Goal: Task Accomplishment & Management: Manage account settings

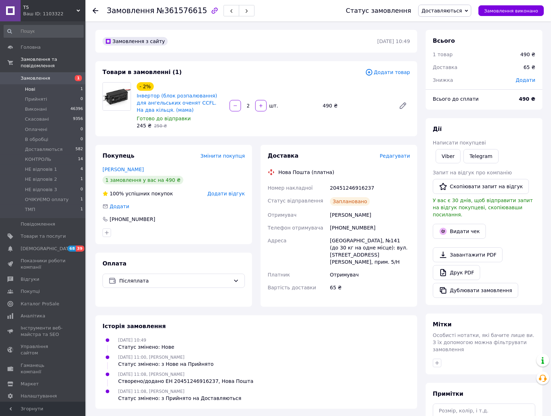
click at [32, 86] on span "Нові" at bounding box center [30, 89] width 10 height 6
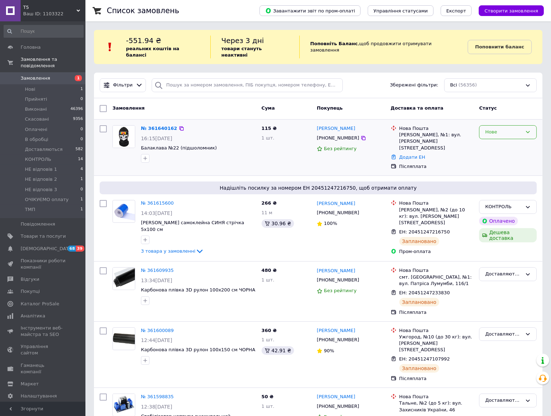
click at [504, 128] on div "Нове" at bounding box center [503, 131] width 37 height 7
click at [504, 140] on li "Прийнято" at bounding box center [507, 146] width 57 height 13
click at [160, 126] on link "№ 361640162" at bounding box center [159, 128] width 36 height 5
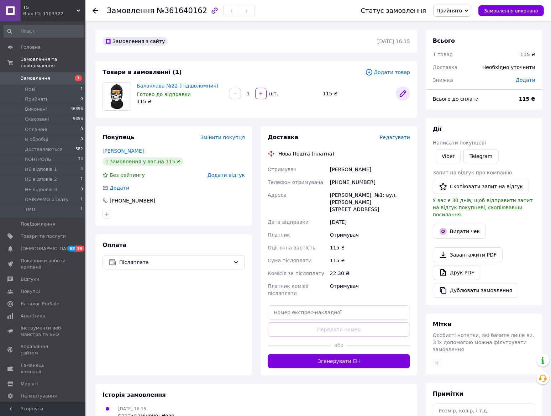
click at [402, 94] on icon at bounding box center [403, 94] width 6 height 6
click at [54, 154] on li "КОНТРОЛЬ 14" at bounding box center [43, 159] width 87 height 10
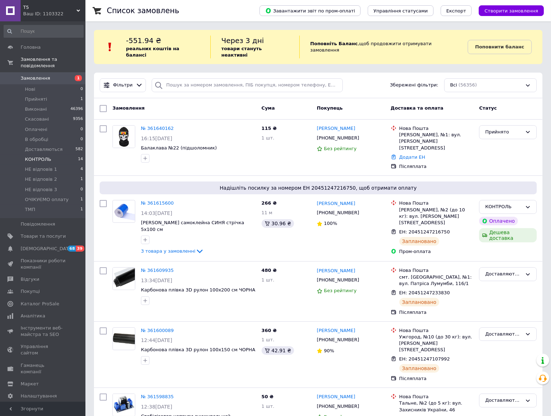
click at [54, 154] on li "КОНТРОЛЬ 14" at bounding box center [43, 159] width 87 height 10
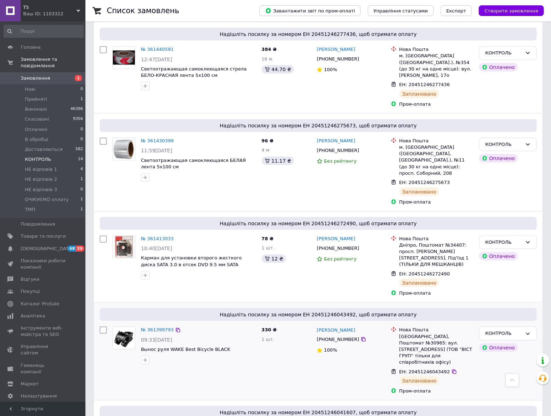
scroll to position [927, 0]
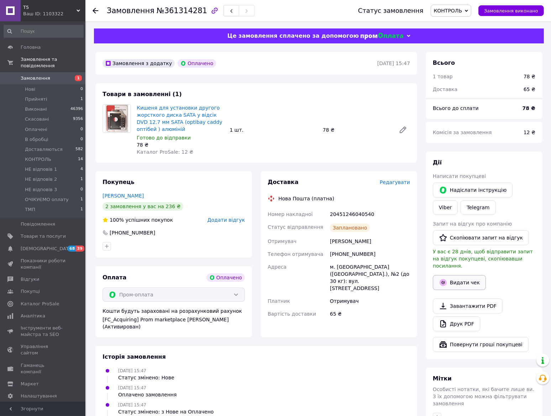
click at [452, 275] on button "Видати чек" at bounding box center [458, 282] width 53 height 15
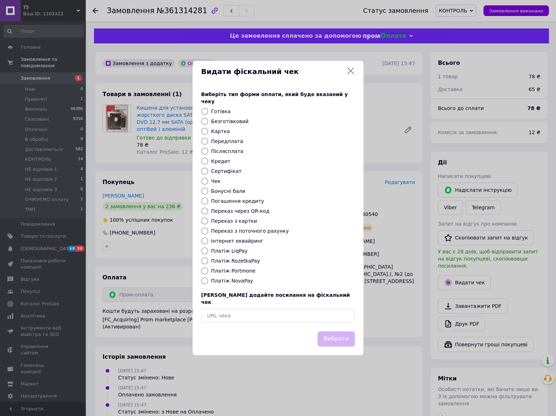
click at [203, 259] on input "Платіж RozetkaPay" at bounding box center [204, 260] width 7 height 7
radio input "true"
click at [339, 331] on button "Вибрати" at bounding box center [335, 338] width 37 height 15
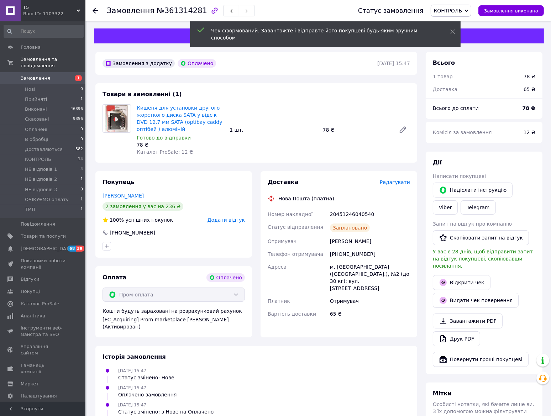
click at [471, 5] on span "КОНТРОЛЬ" at bounding box center [450, 11] width 41 height 12
click at [468, 78] on li "Доставляються" at bounding box center [456, 78] width 51 height 11
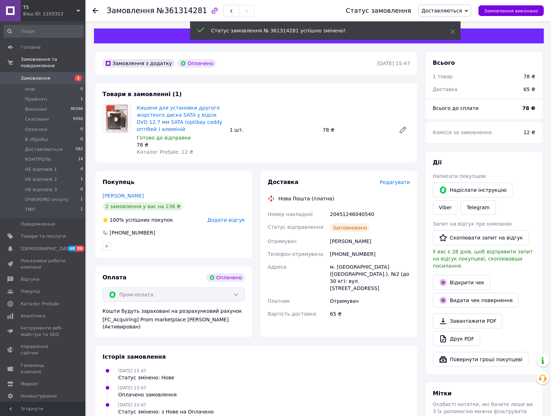
click at [93, 8] on icon at bounding box center [95, 11] width 6 height 6
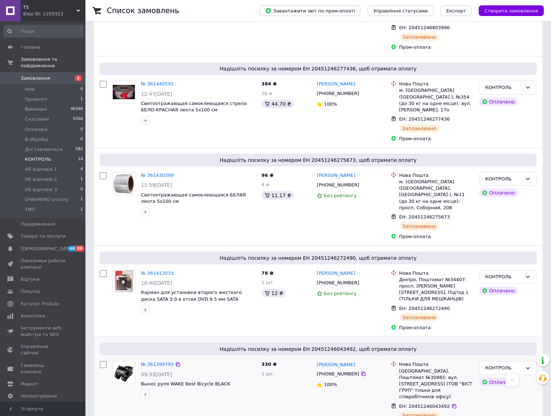
scroll to position [927, 0]
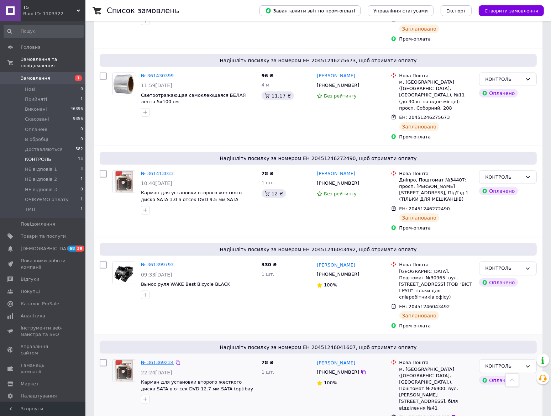
click at [146, 360] on link "№ 361369234" at bounding box center [157, 362] width 33 height 5
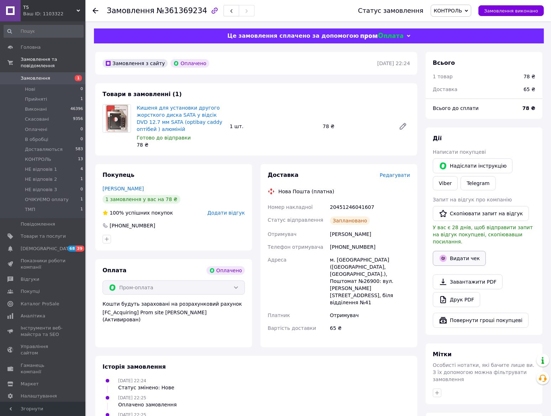
click at [463, 253] on button "Видати чек" at bounding box center [458, 258] width 53 height 15
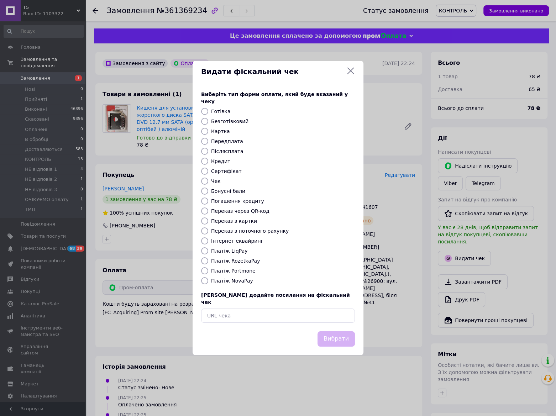
click at [206, 259] on input "Платіж RozetkaPay" at bounding box center [204, 260] width 7 height 7
radio input "true"
click at [335, 333] on button "Вибрати" at bounding box center [335, 338] width 37 height 15
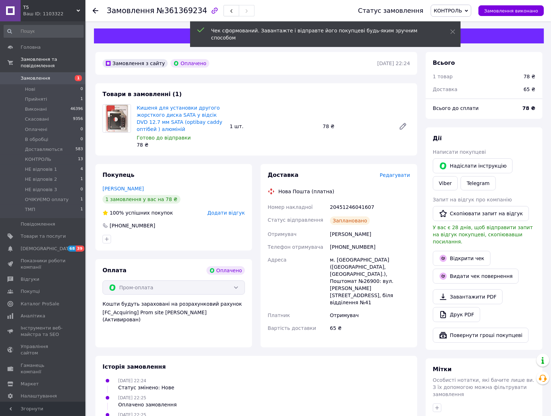
click at [468, 12] on icon at bounding box center [466, 10] width 3 height 3
click at [467, 76] on li "Доставляються" at bounding box center [456, 78] width 51 height 11
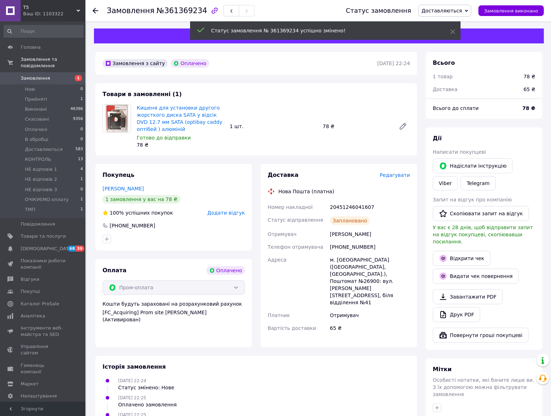
click at [95, 10] on use at bounding box center [95, 11] width 6 height 6
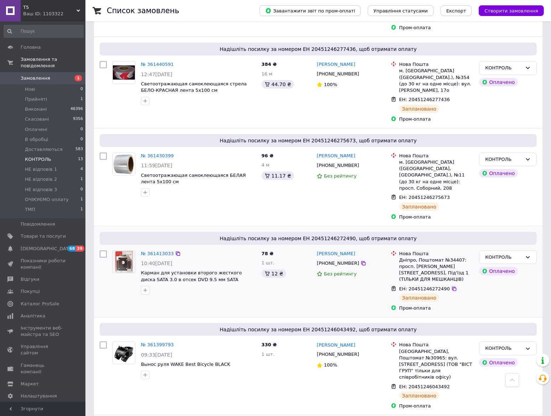
scroll to position [848, 0]
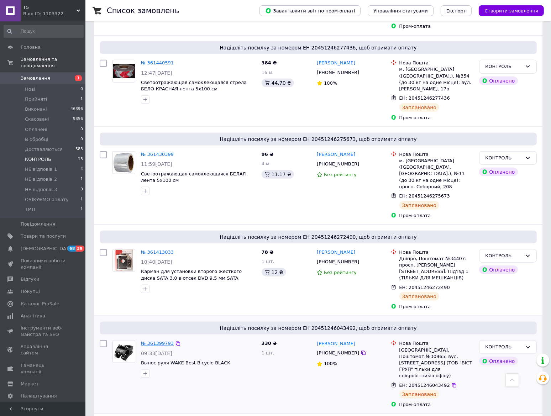
click at [158, 340] on link "№ 361399793" at bounding box center [157, 342] width 33 height 5
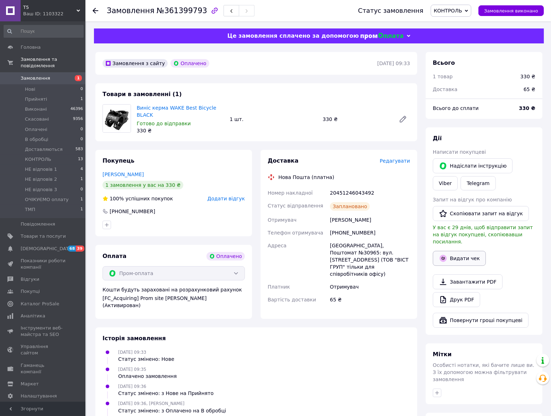
click at [449, 252] on button "Видати чек" at bounding box center [458, 258] width 53 height 15
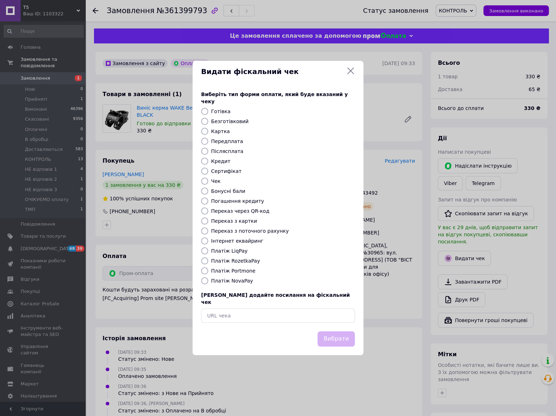
click at [205, 259] on input "Платіж RozetkaPay" at bounding box center [204, 260] width 7 height 7
radio input "true"
click at [330, 331] on button "Вибрати" at bounding box center [335, 338] width 37 height 15
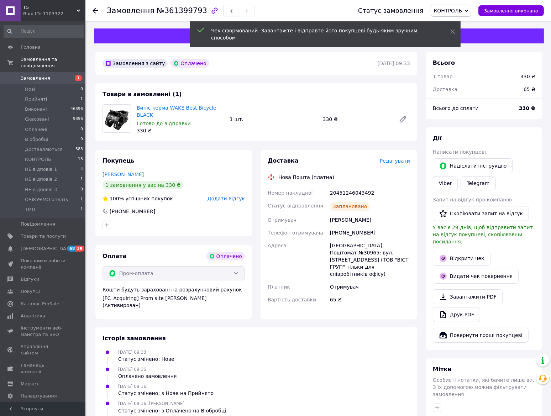
click at [451, 10] on span "КОНТРОЛЬ" at bounding box center [448, 11] width 28 height 6
click at [461, 78] on li "Доставляються" at bounding box center [456, 78] width 51 height 11
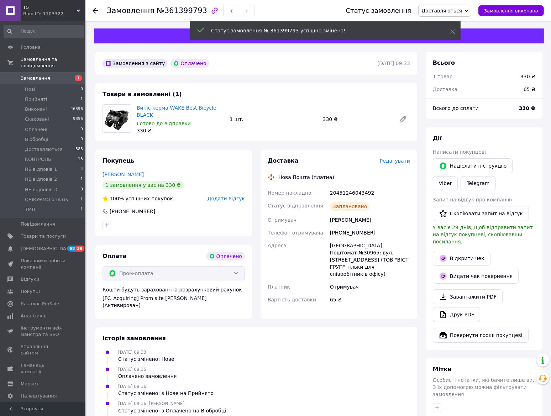
click at [94, 9] on use at bounding box center [95, 11] width 6 height 6
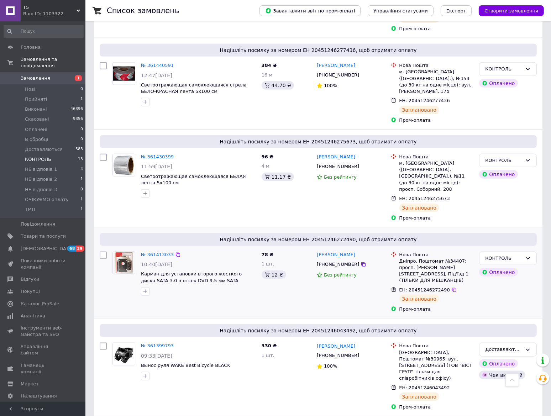
scroll to position [848, 0]
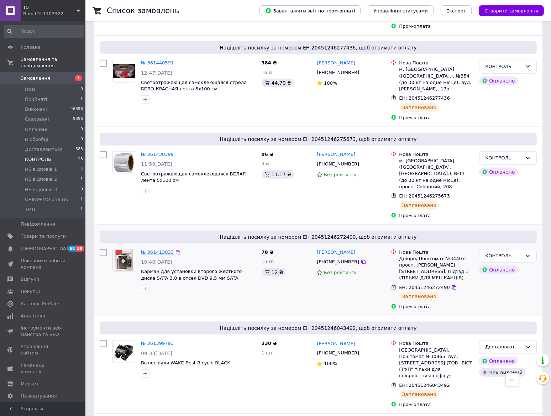
click at [152, 249] on link "№ 361413033" at bounding box center [157, 251] width 33 height 5
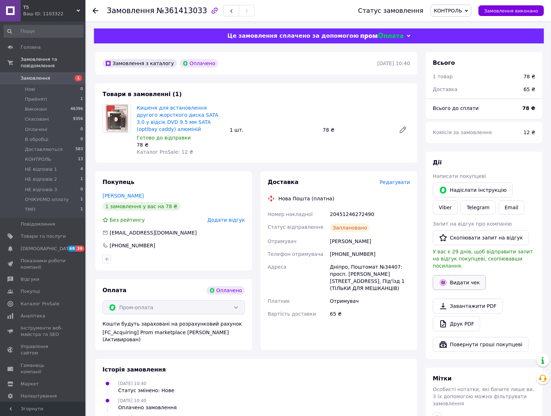
click at [445, 279] on icon "button" at bounding box center [442, 282] width 7 height 7
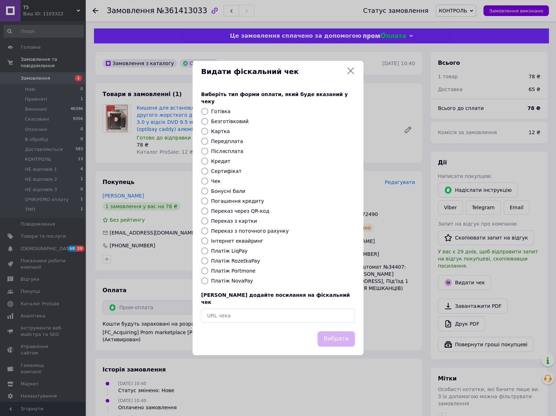
click at [203, 261] on input "Платіж RozetkaPay" at bounding box center [204, 260] width 7 height 7
radio input "true"
click at [327, 331] on button "Вибрати" at bounding box center [335, 338] width 37 height 15
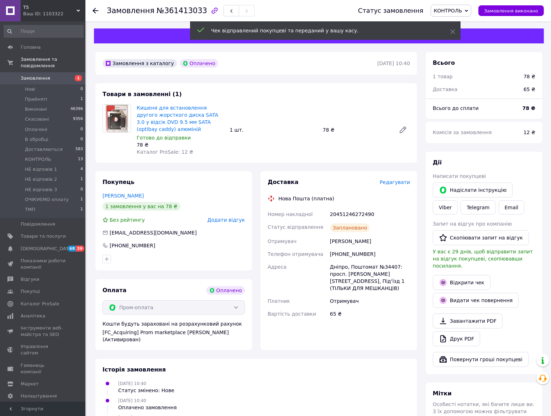
click at [471, 10] on span "КОНТРОЛЬ" at bounding box center [450, 11] width 41 height 12
click at [459, 79] on li "Доставляються" at bounding box center [456, 78] width 51 height 11
click at [94, 10] on icon at bounding box center [95, 11] width 6 height 6
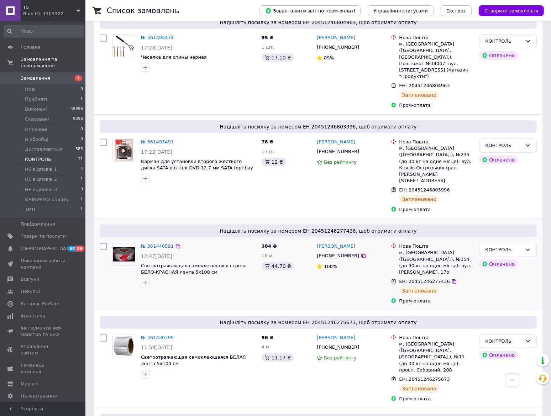
scroll to position [665, 0]
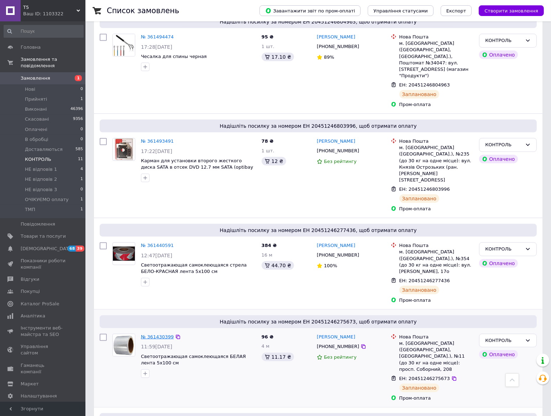
click at [150, 334] on link "№ 361430399" at bounding box center [157, 336] width 33 height 5
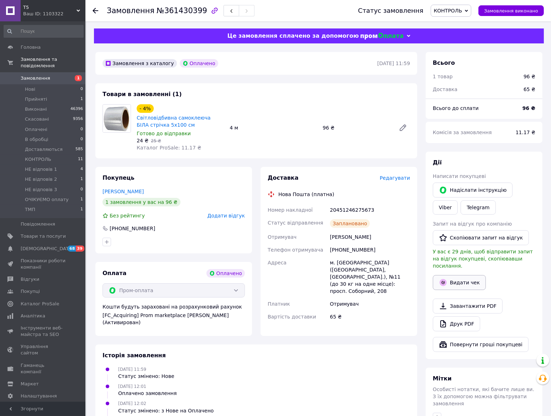
click at [449, 275] on button "Видати чек" at bounding box center [458, 282] width 53 height 15
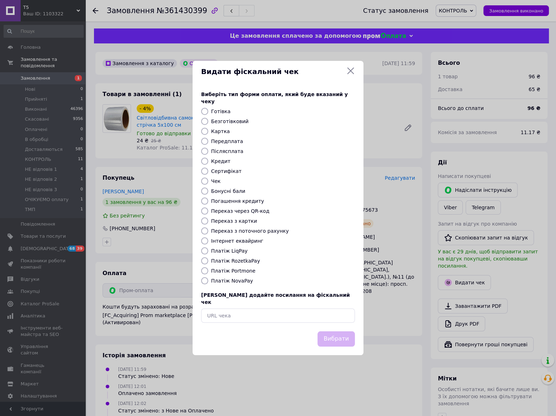
click at [201, 262] on input "Платіж RozetkaPay" at bounding box center [204, 260] width 7 height 7
radio input "true"
click at [329, 331] on button "Вибрати" at bounding box center [335, 338] width 37 height 15
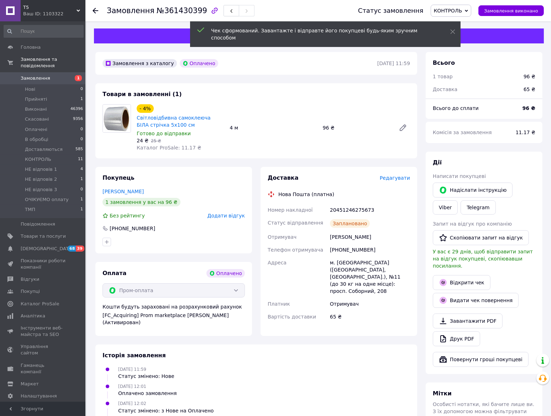
click at [459, 11] on span "КОНТРОЛЬ" at bounding box center [448, 11] width 28 height 6
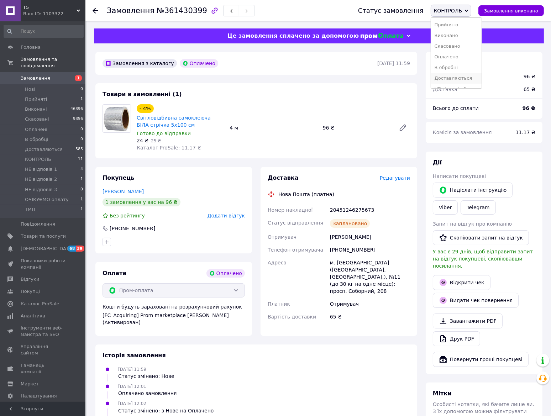
click at [465, 79] on li "Доставляються" at bounding box center [456, 78] width 51 height 11
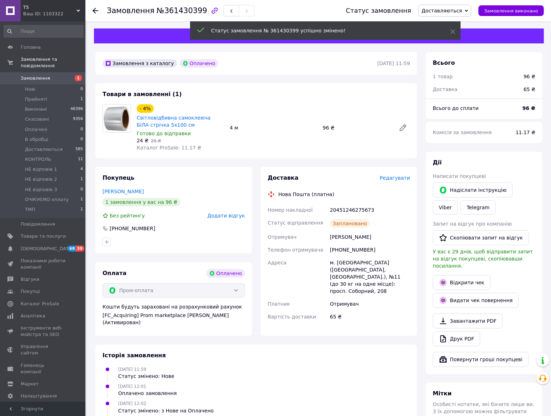
click at [94, 8] on icon at bounding box center [95, 11] width 6 height 6
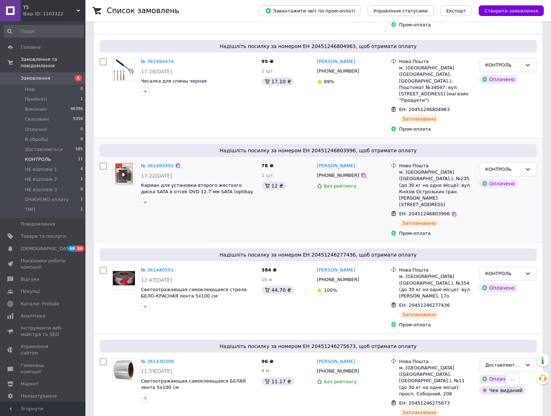
scroll to position [665, 0]
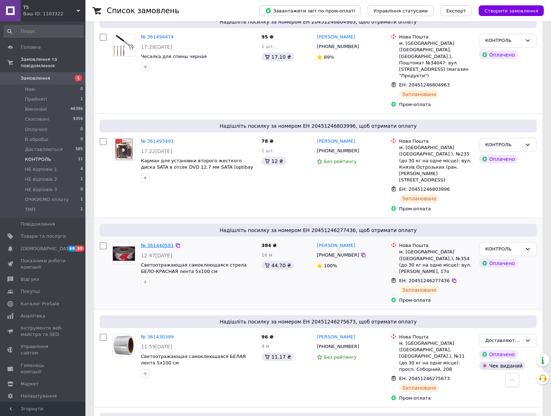
click at [159, 243] on link "№ 361440591" at bounding box center [157, 245] width 33 height 5
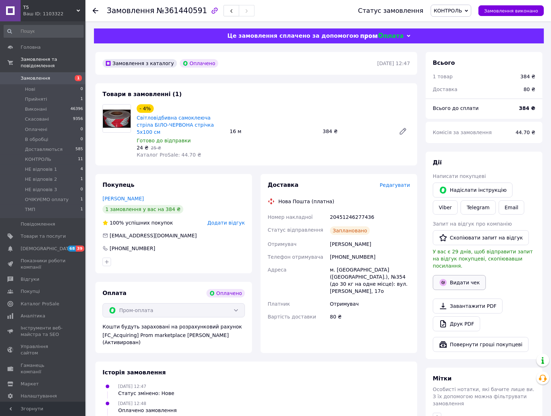
click at [452, 275] on button "Видати чек" at bounding box center [458, 282] width 53 height 15
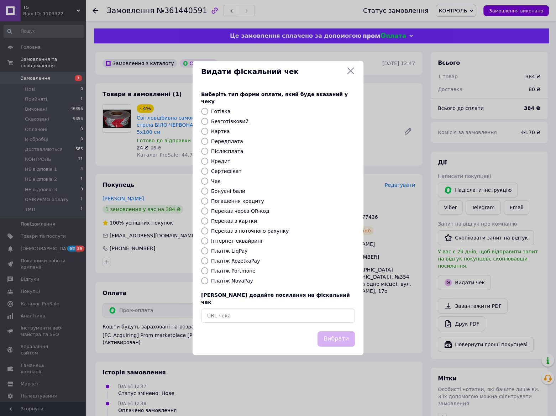
click at [201, 261] on input "Платіж RozetkaPay" at bounding box center [204, 260] width 7 height 7
radio input "true"
click at [341, 334] on button "Вибрати" at bounding box center [335, 338] width 37 height 15
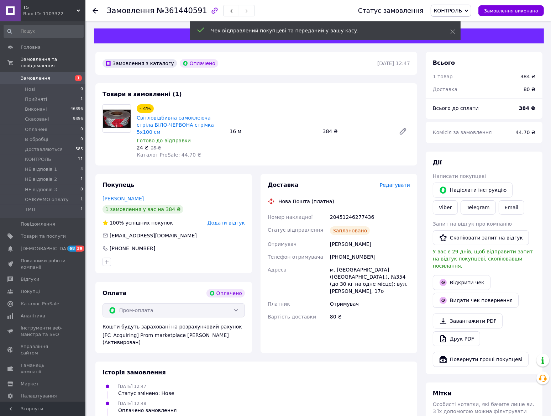
click at [455, 13] on span "КОНТРОЛЬ" at bounding box center [448, 11] width 28 height 6
click at [466, 76] on li "Доставляються" at bounding box center [456, 78] width 51 height 11
click at [95, 11] on use at bounding box center [95, 11] width 6 height 6
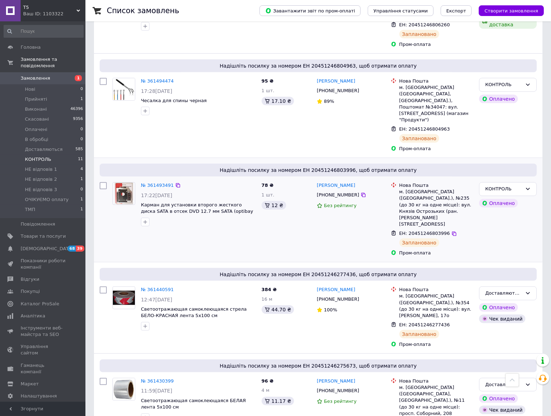
scroll to position [665, 0]
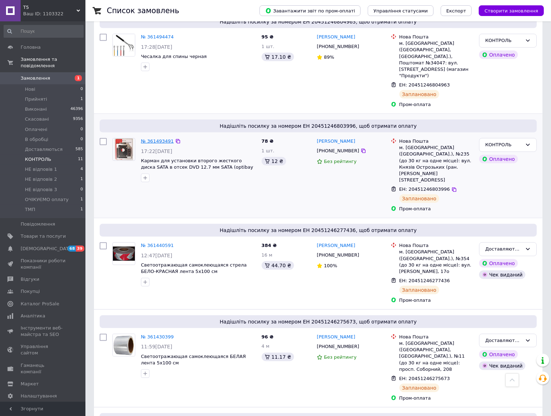
click at [159, 138] on link "№ 361493491" at bounding box center [157, 140] width 33 height 5
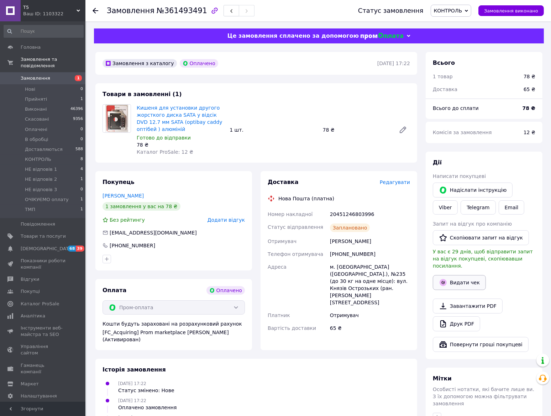
click at [452, 277] on button "Видати чек" at bounding box center [458, 282] width 53 height 15
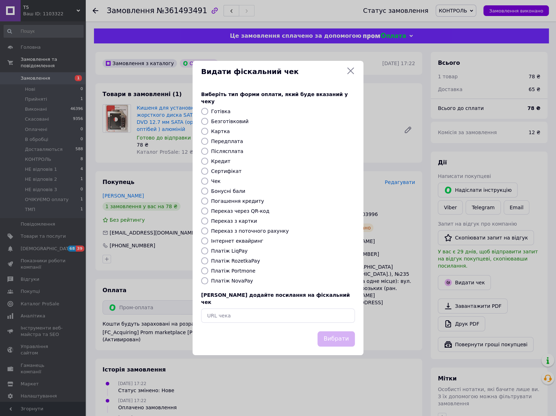
click at [206, 263] on input "Платіж RozetkaPay" at bounding box center [204, 260] width 7 height 7
radio input "true"
click at [351, 331] on button "Вибрати" at bounding box center [335, 338] width 37 height 15
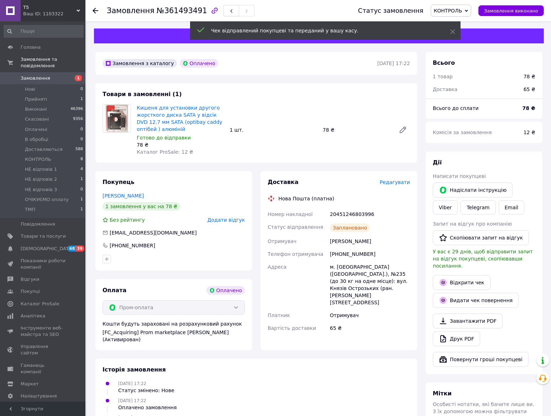
click at [462, 11] on span "КОНТРОЛЬ" at bounding box center [448, 11] width 28 height 6
click at [463, 78] on li "Доставляються" at bounding box center [456, 78] width 51 height 11
click at [94, 10] on use at bounding box center [95, 11] width 6 height 6
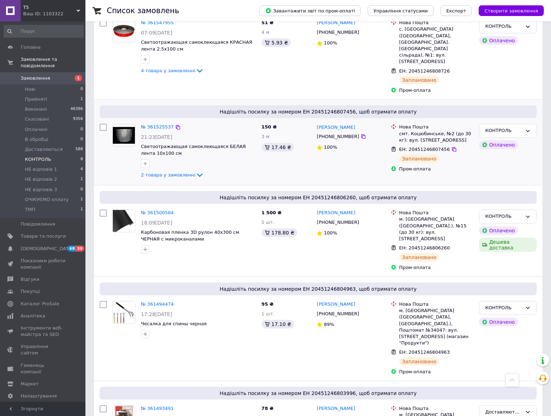
scroll to position [405, 0]
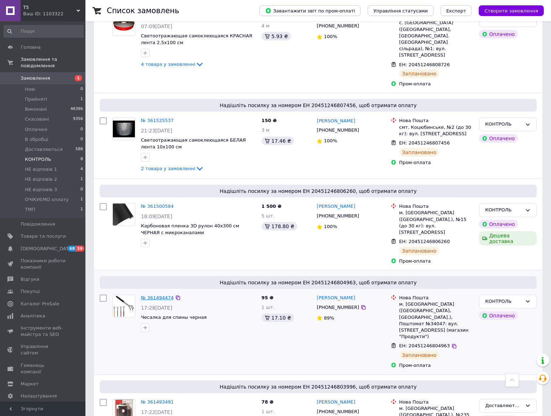
click at [149, 295] on link "№ 361494474" at bounding box center [157, 297] width 33 height 5
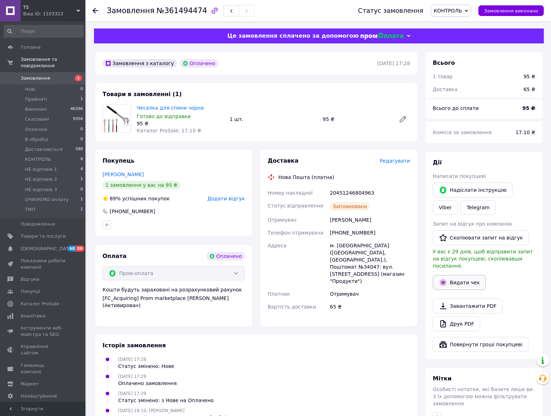
click at [446, 275] on button "Видати чек" at bounding box center [458, 282] width 53 height 15
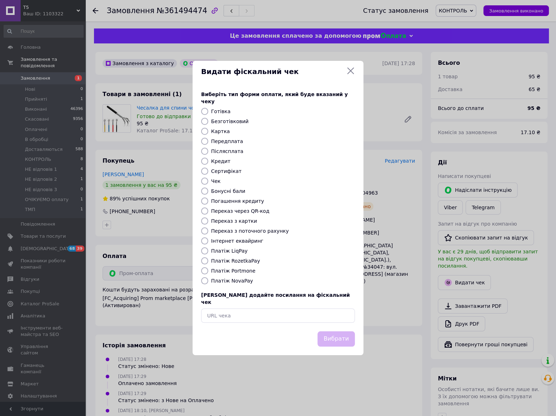
click at [203, 260] on input "Платіж RozetkaPay" at bounding box center [204, 260] width 7 height 7
radio input "true"
click at [343, 334] on button "Вибрати" at bounding box center [335, 338] width 37 height 15
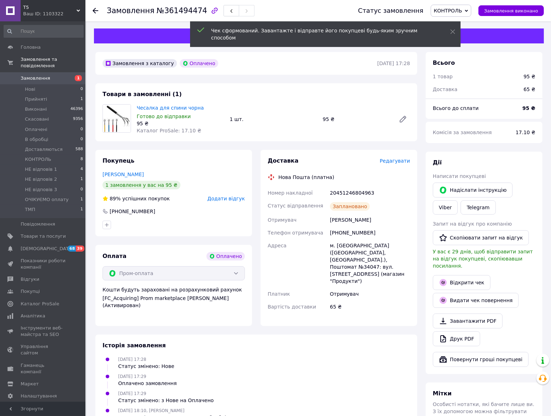
click at [470, 9] on span "КОНТРОЛЬ" at bounding box center [450, 11] width 41 height 12
click at [470, 76] on li "Доставляються" at bounding box center [456, 78] width 51 height 11
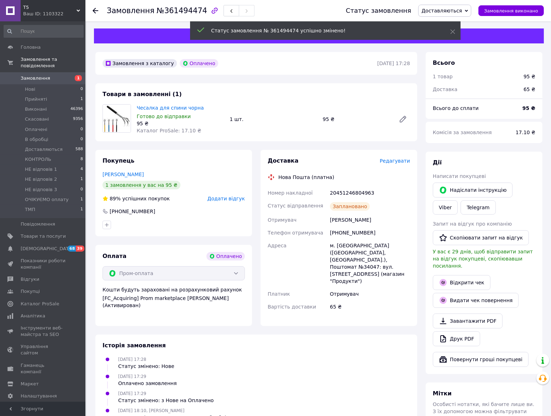
click at [94, 9] on use at bounding box center [95, 11] width 6 height 6
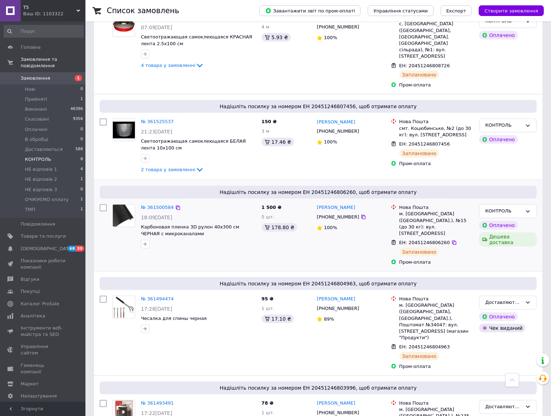
scroll to position [405, 0]
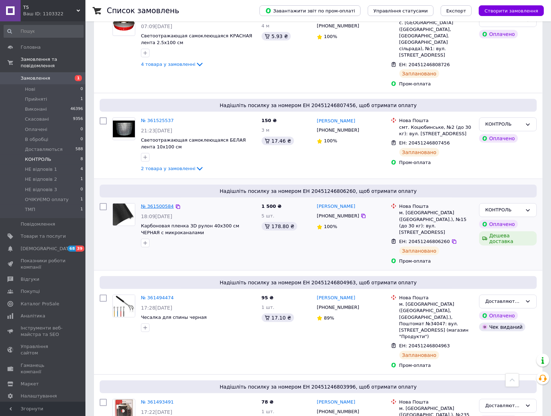
click at [146, 203] on link "№ 361500584" at bounding box center [157, 205] width 33 height 5
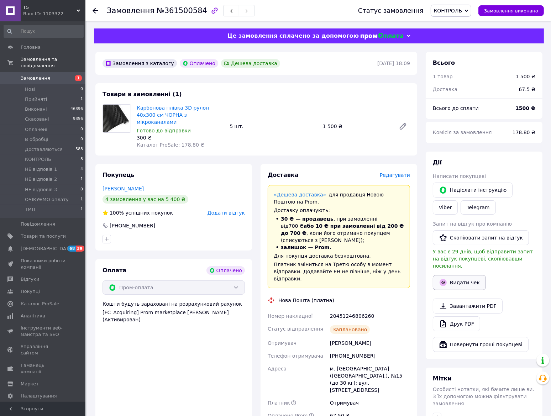
click at [453, 275] on button "Видати чек" at bounding box center [458, 282] width 53 height 15
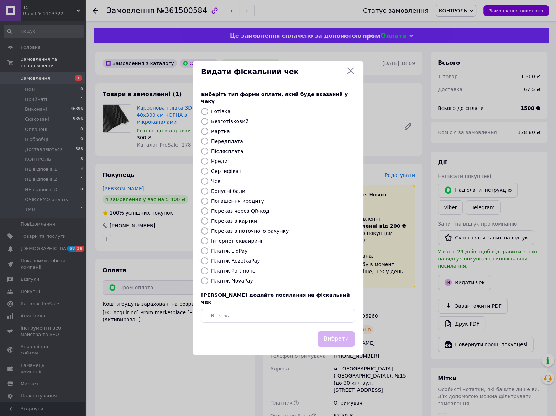
click at [204, 259] on input "Платіж RozetkaPay" at bounding box center [204, 260] width 7 height 7
radio input "true"
click at [339, 331] on button "Вибрати" at bounding box center [335, 338] width 37 height 15
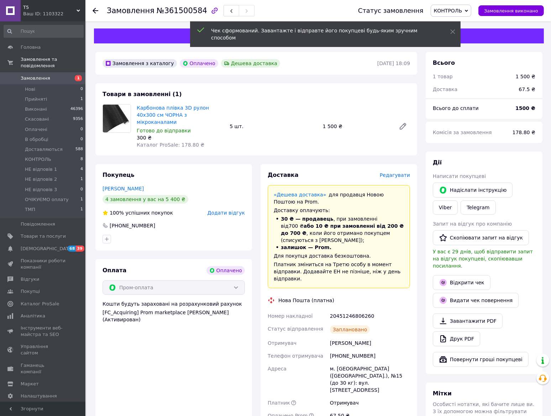
click at [468, 9] on icon at bounding box center [466, 10] width 3 height 3
click at [469, 78] on li "Доставляються" at bounding box center [456, 78] width 51 height 11
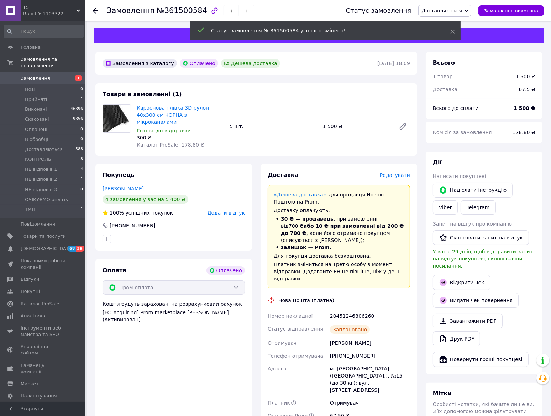
click at [94, 10] on use at bounding box center [95, 11] width 6 height 6
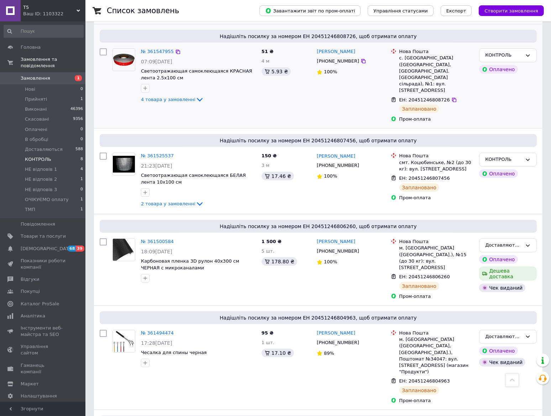
scroll to position [405, 0]
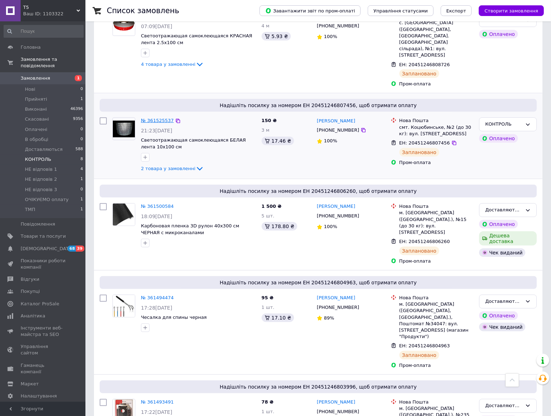
click at [162, 118] on link "№ 361525537" at bounding box center [157, 120] width 33 height 5
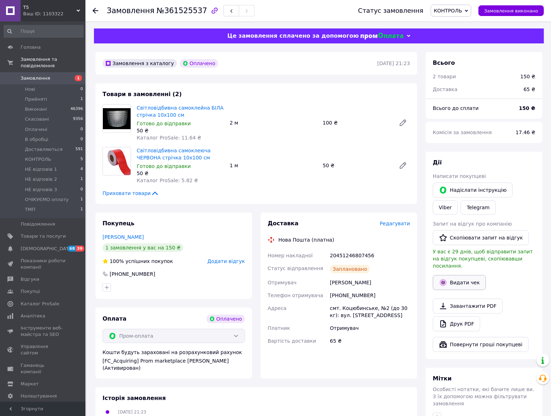
click at [460, 276] on button "Видати чек" at bounding box center [458, 282] width 53 height 15
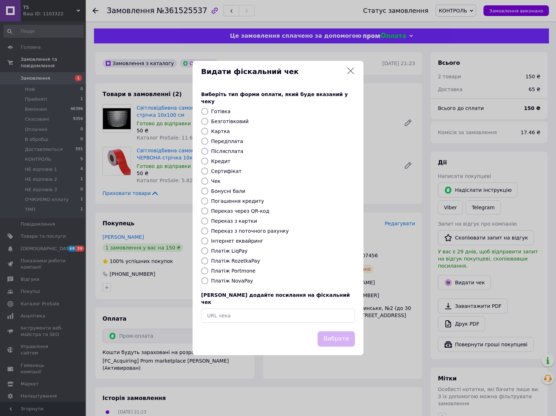
click at [206, 262] on input "Платіж RozetkaPay" at bounding box center [204, 260] width 7 height 7
radio input "true"
click at [336, 334] on button "Вибрати" at bounding box center [335, 338] width 37 height 15
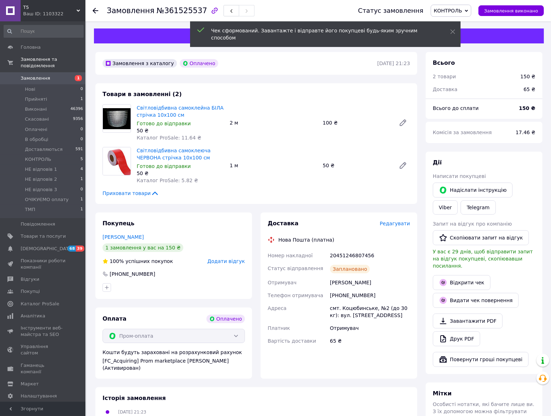
click at [471, 9] on span "КОНТРОЛЬ" at bounding box center [450, 11] width 41 height 12
click at [466, 78] on li "Доставляються" at bounding box center [456, 78] width 51 height 11
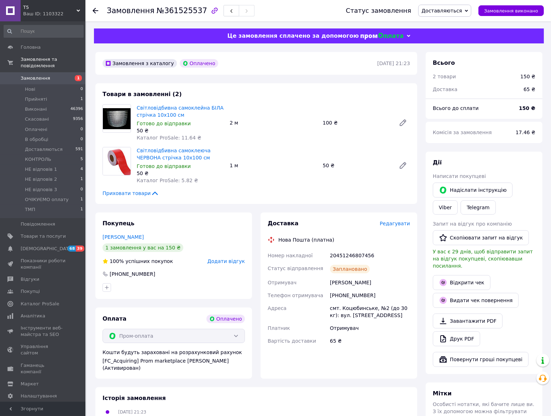
click at [94, 11] on use at bounding box center [95, 11] width 6 height 6
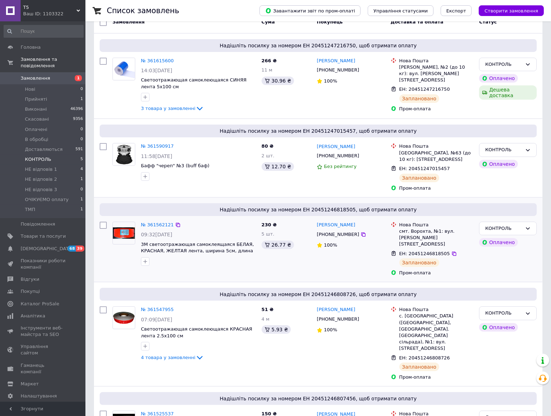
scroll to position [144, 0]
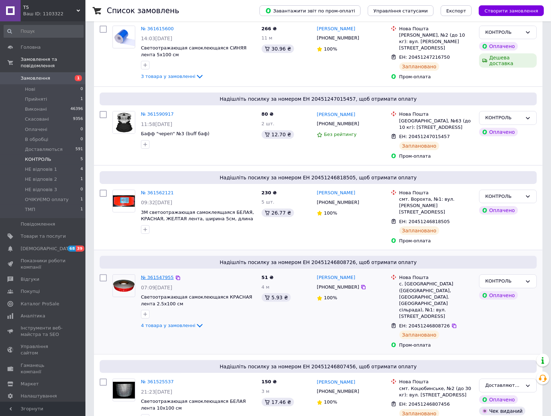
click at [158, 275] on link "№ 361547955" at bounding box center [157, 277] width 33 height 5
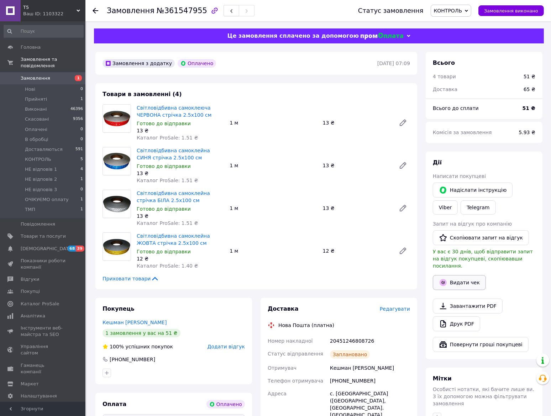
click at [452, 277] on button "Видати чек" at bounding box center [458, 282] width 53 height 15
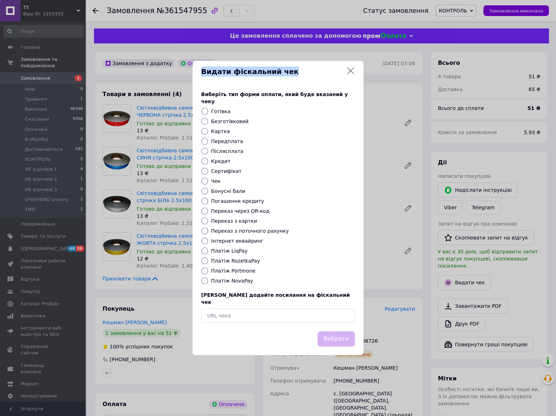
click at [346, 77] on div "Видати фіскальний чек" at bounding box center [278, 72] width 154 height 10
click at [352, 75] on icon at bounding box center [350, 71] width 9 height 9
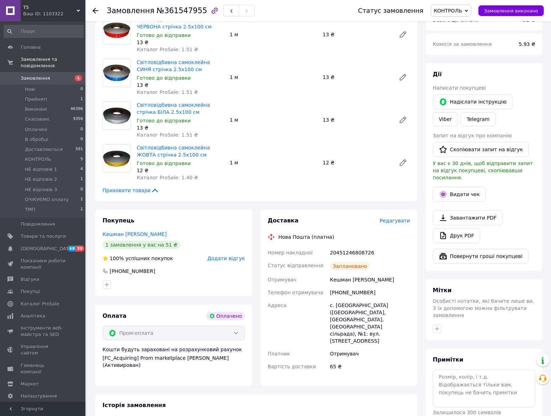
scroll to position [97, 0]
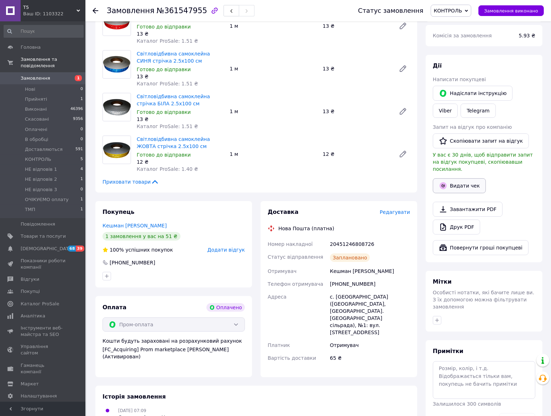
click at [462, 178] on button "Видати чек" at bounding box center [458, 185] width 53 height 15
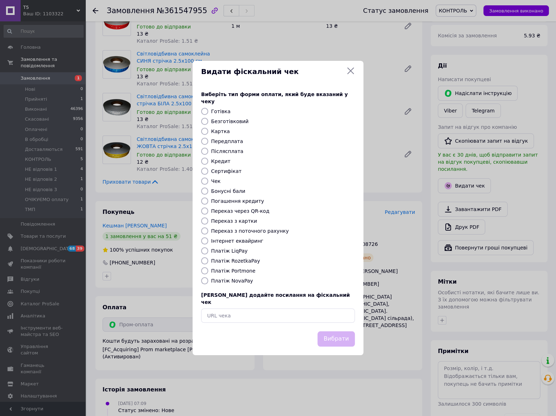
click at [202, 261] on input "Платіж RozetkaPay" at bounding box center [204, 260] width 7 height 7
radio input "true"
click at [344, 334] on button "Вибрати" at bounding box center [335, 338] width 37 height 15
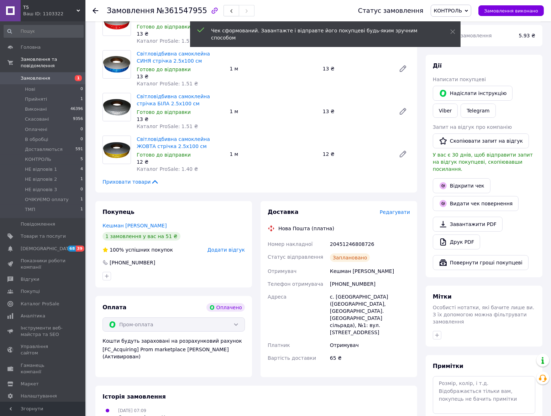
click at [462, 9] on span "КОНТРОЛЬ" at bounding box center [448, 11] width 28 height 6
click at [463, 80] on li "Доставляються" at bounding box center [456, 78] width 51 height 11
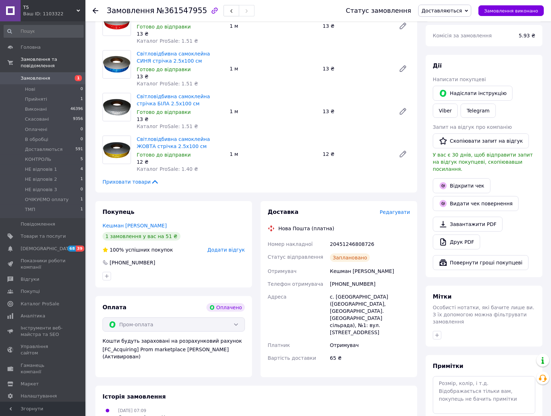
click at [92, 12] on icon at bounding box center [95, 11] width 6 height 6
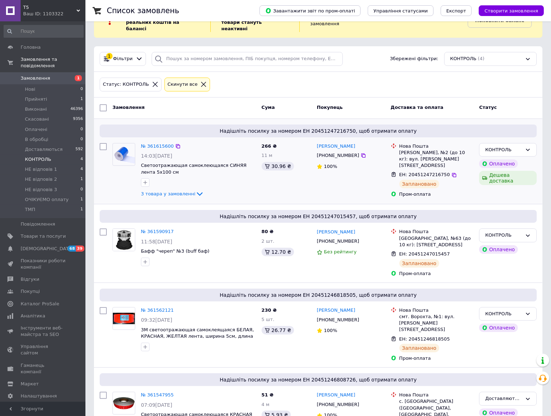
scroll to position [58, 0]
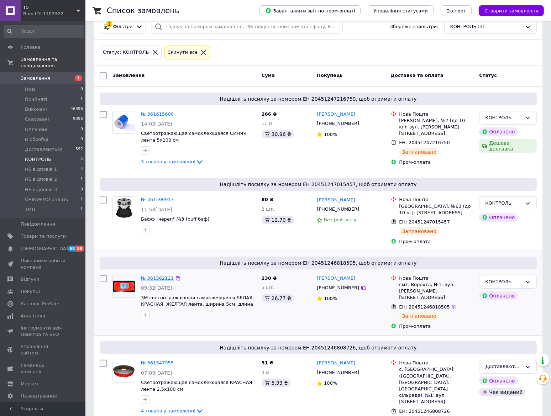
click at [148, 275] on link "№ 361562121" at bounding box center [157, 277] width 33 height 5
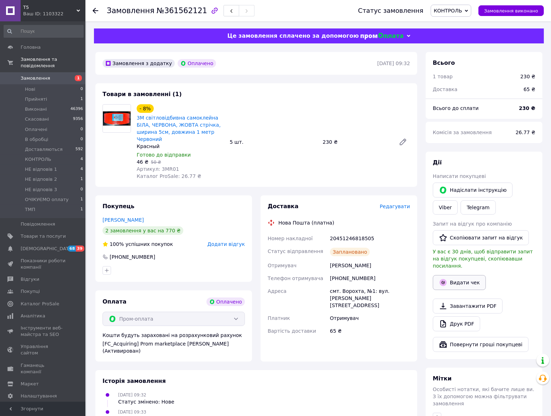
click at [456, 277] on button "Видати чек" at bounding box center [458, 282] width 53 height 15
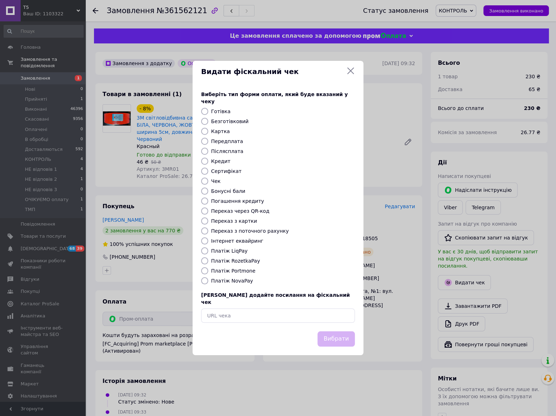
click at [204, 262] on input "Платіж RozetkaPay" at bounding box center [204, 260] width 7 height 7
radio input "true"
click at [331, 331] on button "Вибрати" at bounding box center [335, 338] width 37 height 15
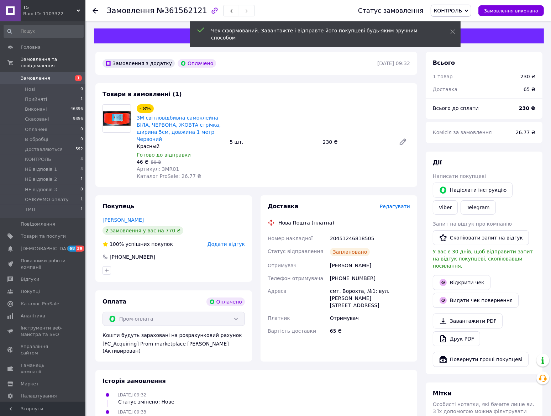
click at [466, 6] on span "КОНТРОЛЬ" at bounding box center [450, 11] width 41 height 12
click at [471, 79] on li "Доставляються" at bounding box center [456, 78] width 51 height 11
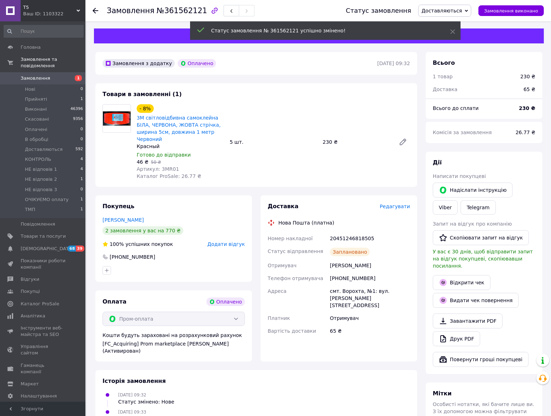
click at [94, 11] on use at bounding box center [95, 11] width 6 height 6
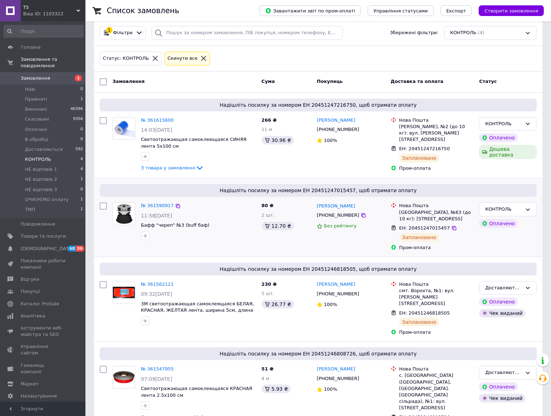
scroll to position [58, 0]
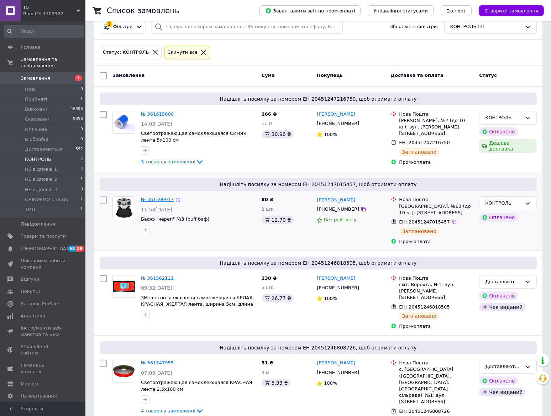
click at [149, 197] on link "№ 361590917" at bounding box center [157, 199] width 33 height 5
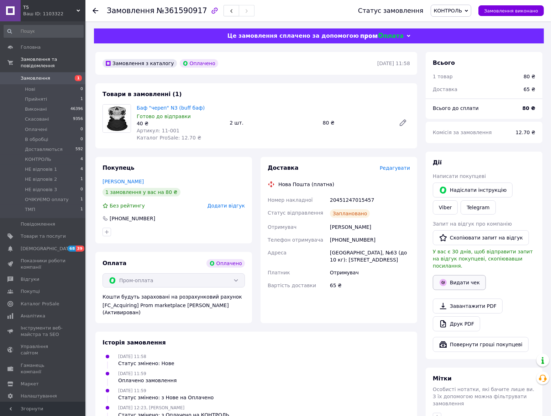
click at [458, 275] on button "Видати чек" at bounding box center [458, 282] width 53 height 15
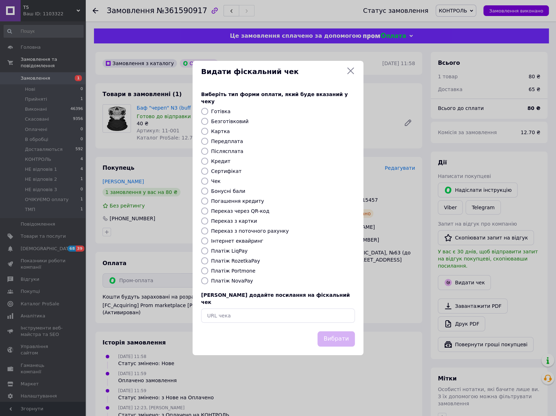
click at [205, 259] on input "Платіж RozetkaPay" at bounding box center [204, 260] width 7 height 7
radio input "true"
click at [334, 337] on button "Вибрати" at bounding box center [335, 338] width 37 height 15
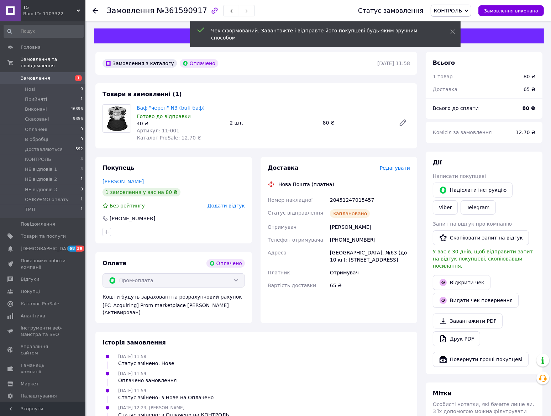
click at [462, 11] on span "КОНТРОЛЬ" at bounding box center [448, 11] width 28 height 6
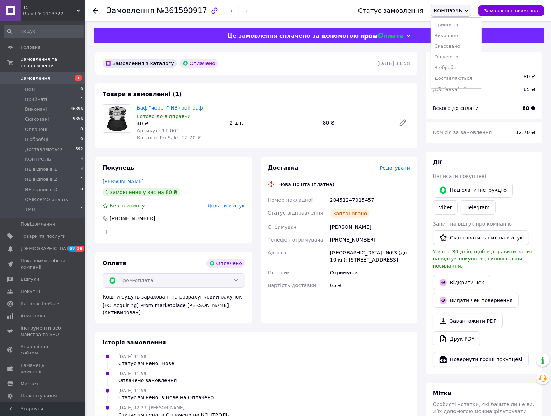
click at [465, 81] on li "Доставляються" at bounding box center [456, 78] width 51 height 11
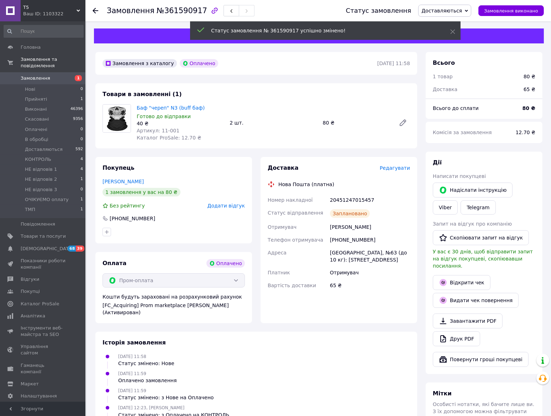
click at [95, 9] on icon at bounding box center [95, 11] width 6 height 6
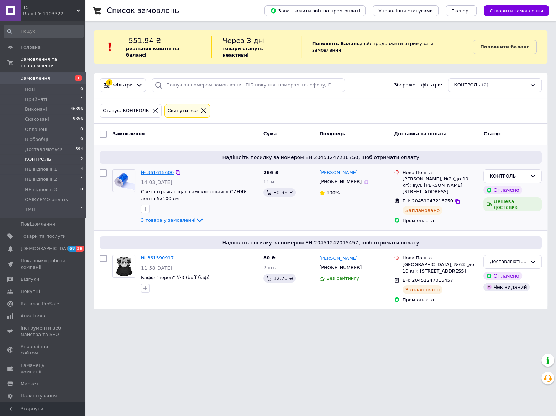
click at [150, 170] on link "№ 361615600" at bounding box center [157, 172] width 33 height 5
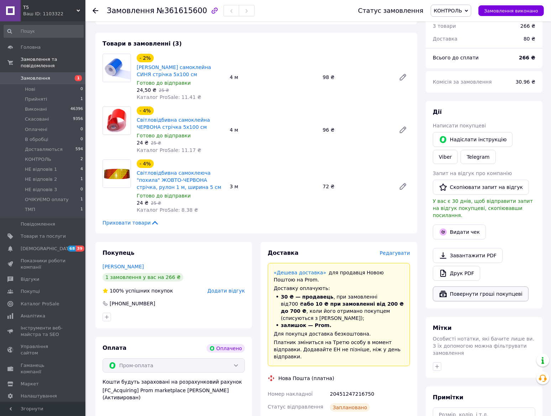
scroll to position [129, 0]
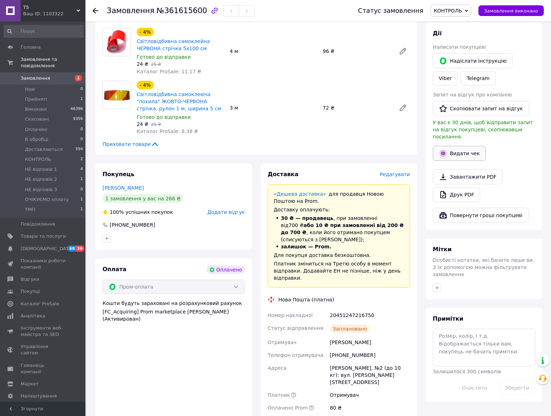
click at [452, 146] on button "Видати чек" at bounding box center [458, 153] width 53 height 15
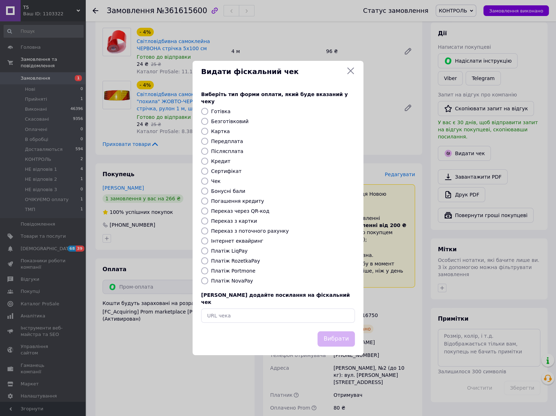
click at [201, 260] on input "Платіж RozetkaPay" at bounding box center [204, 260] width 7 height 7
radio input "true"
click at [335, 331] on button "Вибрати" at bounding box center [335, 338] width 37 height 15
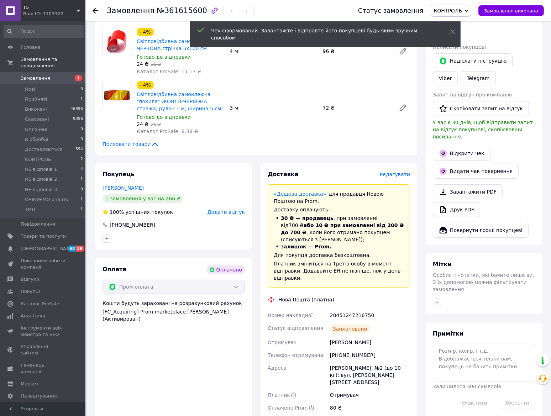
click at [462, 8] on span "КОНТРОЛЬ" at bounding box center [448, 11] width 28 height 6
click at [472, 79] on li "Доставляються" at bounding box center [456, 78] width 51 height 11
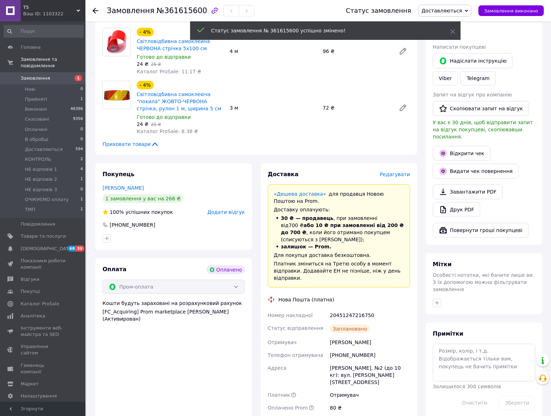
click at [95, 10] on use at bounding box center [95, 11] width 6 height 6
